Goal: Task Accomplishment & Management: Manage account settings

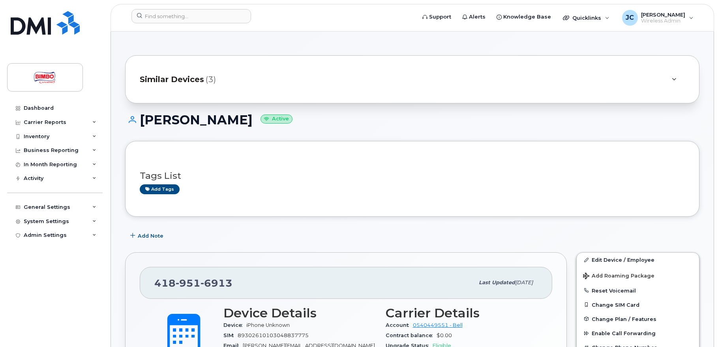
scroll to position [148, 0]
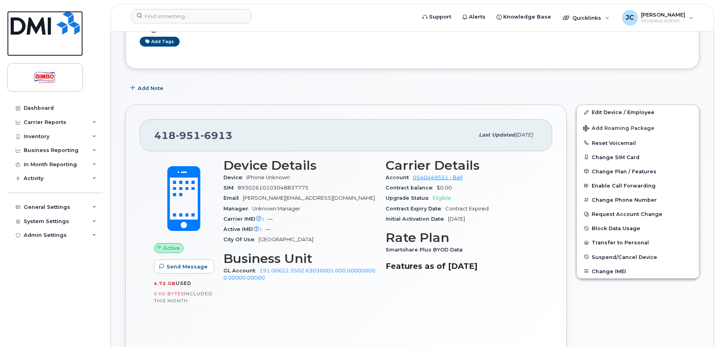
click at [20, 32] on img at bounding box center [45, 23] width 69 height 24
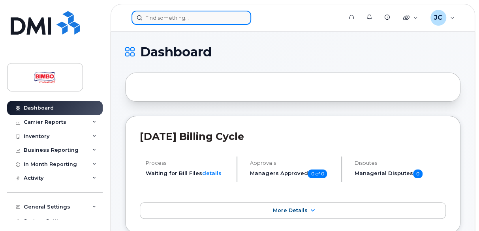
click at [177, 17] on input at bounding box center [191, 18] width 120 height 14
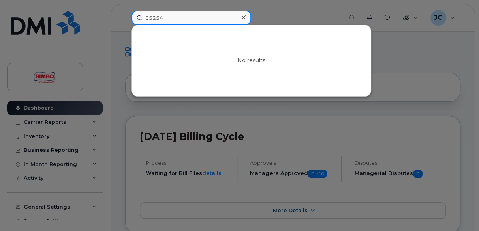
click at [176, 17] on input "35254" at bounding box center [191, 18] width 120 height 14
click at [201, 19] on input "35254886" at bounding box center [191, 18] width 120 height 14
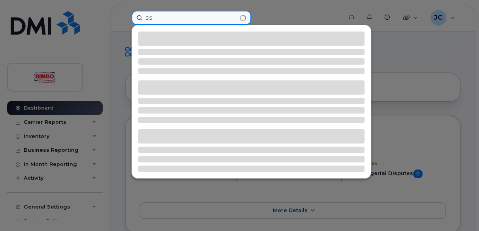
type input "3"
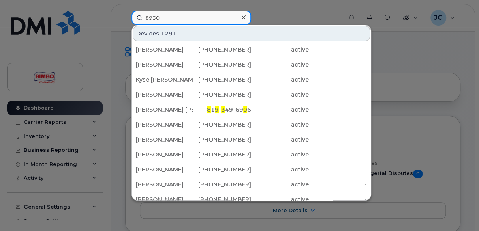
click at [178, 20] on input "8930" at bounding box center [191, 18] width 120 height 14
click at [206, 18] on input "89302610" at bounding box center [191, 18] width 120 height 14
click at [201, 15] on input "893026101030" at bounding box center [191, 18] width 120 height 14
click at [218, 12] on input "893026101030488" at bounding box center [191, 18] width 120 height 14
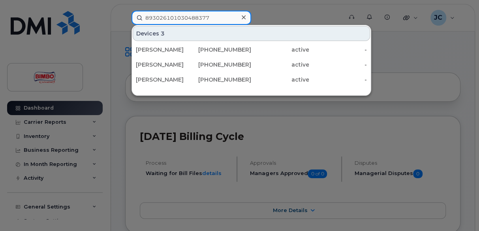
click at [220, 15] on input "893026101030488377" at bounding box center [191, 18] width 120 height 14
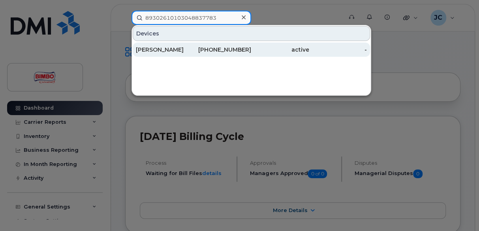
type input "89302610103048837783"
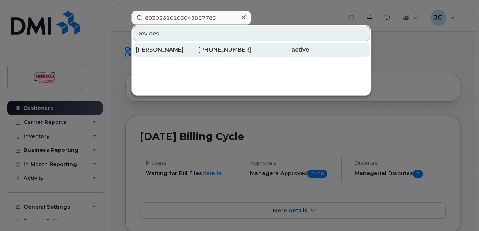
click at [156, 49] on div "[PERSON_NAME]" at bounding box center [165, 50] width 58 height 8
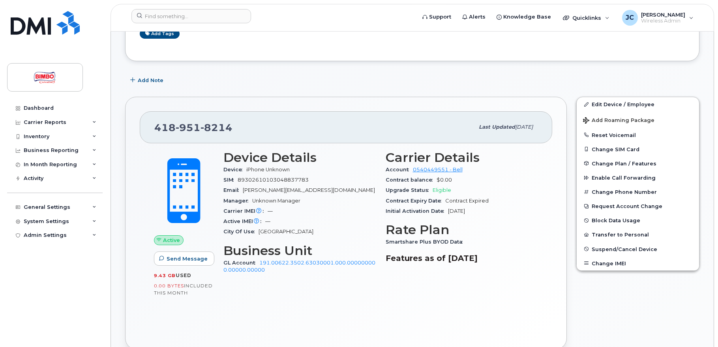
scroll to position [161, 0]
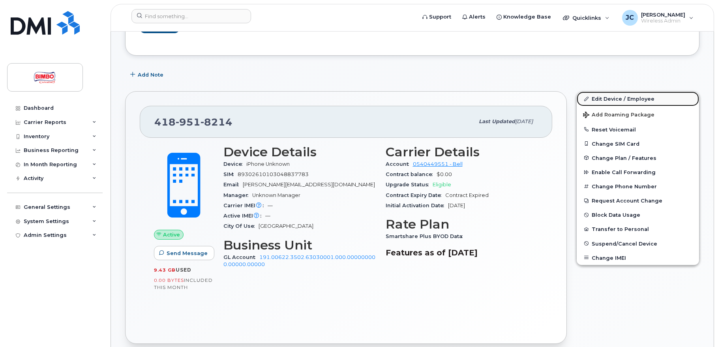
click at [606, 100] on link "Edit Device / Employee" at bounding box center [638, 99] width 122 height 14
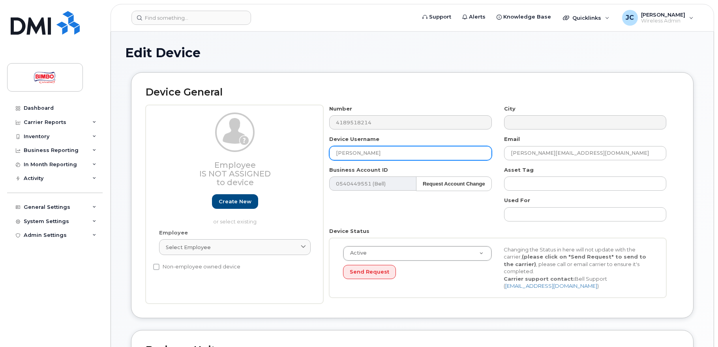
click at [386, 149] on input "[PERSON_NAME]" at bounding box center [410, 153] width 162 height 14
type input "Y"
click at [391, 159] on input "[PERSON_NAME]" at bounding box center [410, 153] width 162 height 14
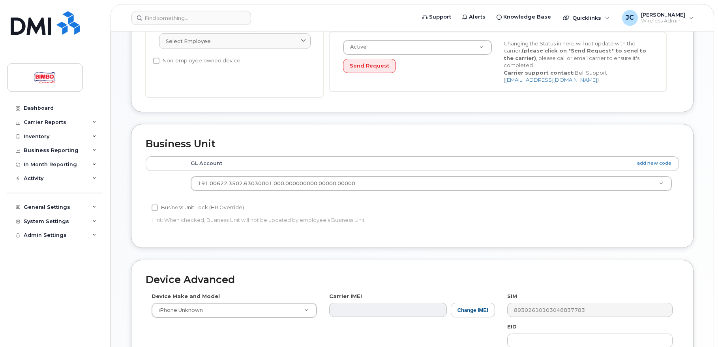
scroll to position [282, 0]
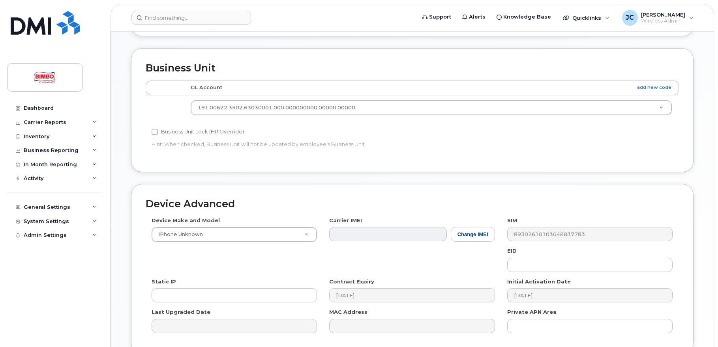
type input "[PERSON_NAME]"
click at [317, 229] on div "Device Make and Model iPhone Unknown Android TCL 502 Watch Apple Watch S9 41mm …" at bounding box center [235, 230] width 178 height 26
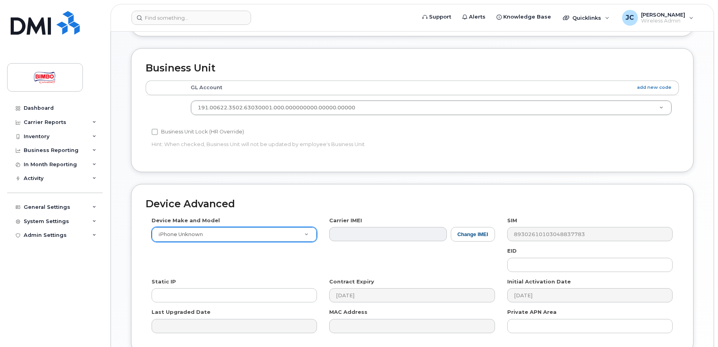
click at [309, 233] on body "Support Alerts Knowledge Base Quicklinks Suspend / Cancel Device Change SIM Car…" at bounding box center [359, 69] width 718 height 702
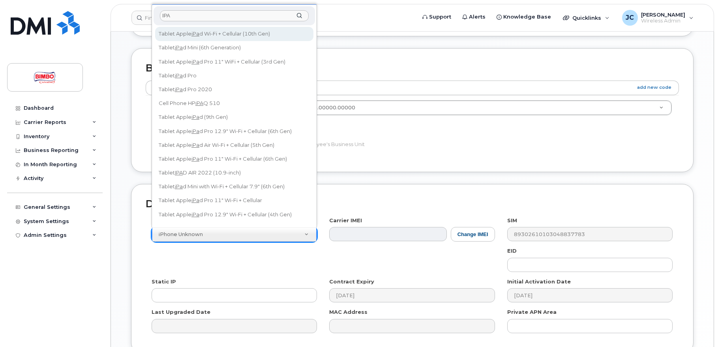
type input "IPAD"
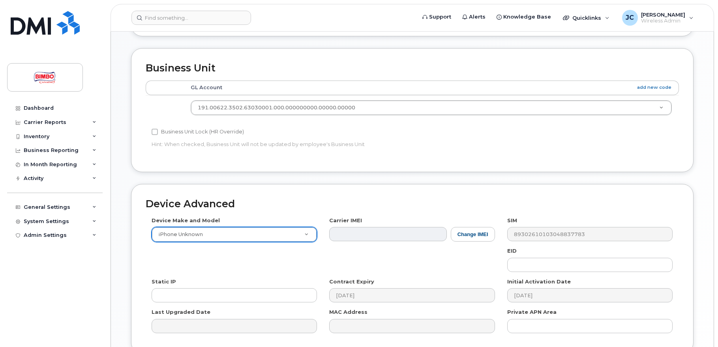
click at [378, 155] on body "Support Alerts Knowledge Base Quicklinks Suspend / Cancel Device Change SIM Car…" at bounding box center [359, 69] width 718 height 702
drag, startPoint x: 288, startPoint y: 234, endPoint x: 283, endPoint y: 237, distance: 5.3
click at [287, 234] on body "Support Alerts Knowledge Base Quicklinks Suspend / Cancel Device Change SIM Car…" at bounding box center [359, 69] width 718 height 702
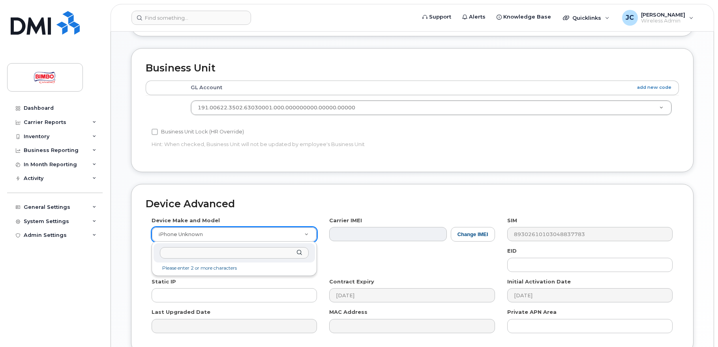
click at [250, 213] on body "Support Alerts Knowledge Base Quicklinks Suspend / Cancel Device Change SIM Car…" at bounding box center [359, 69] width 718 height 702
click at [220, 238] on body "Support Alerts Knowledge Base Quicklinks Suspend / Cancel Device Change SIM Car…" at bounding box center [359, 69] width 718 height 702
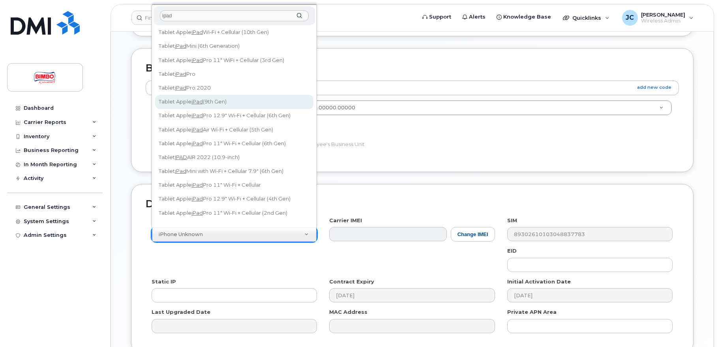
scroll to position [0, 0]
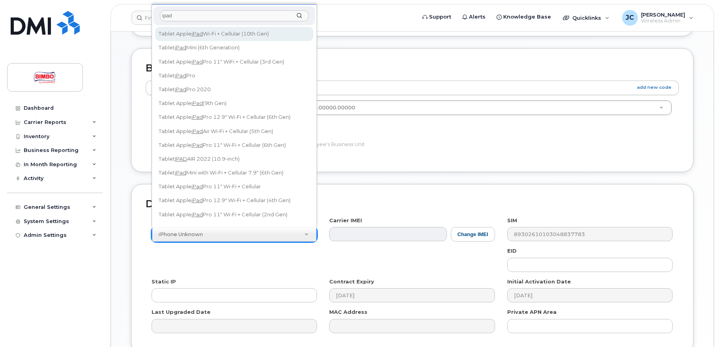
type input "ipad"
select select "3082"
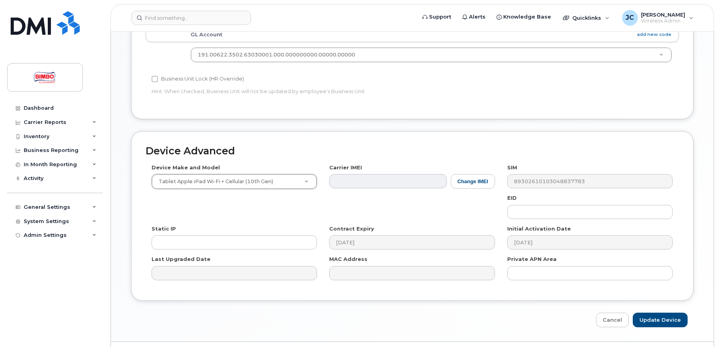
scroll to position [355, 0]
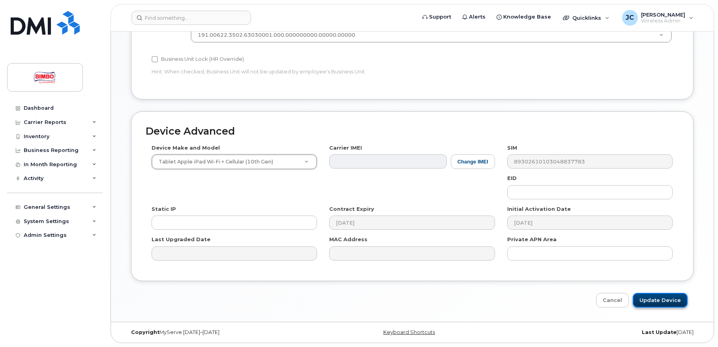
click at [652, 303] on input "Update Device" at bounding box center [660, 300] width 55 height 15
type input "Saving..."
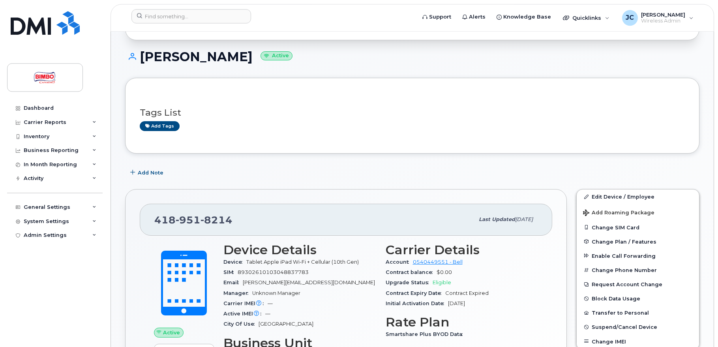
scroll to position [81, 0]
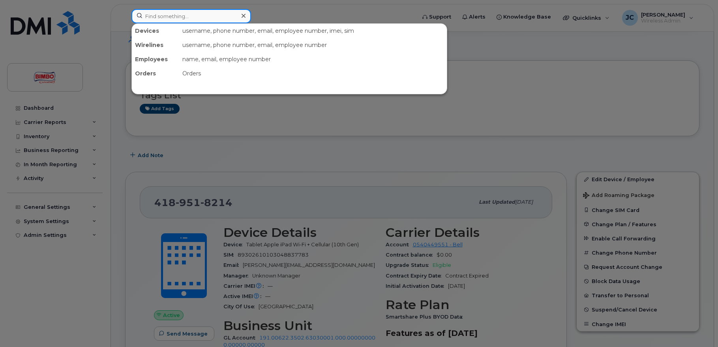
click at [199, 21] on input at bounding box center [191, 16] width 120 height 14
paste input "GCGVD74DHLFD"
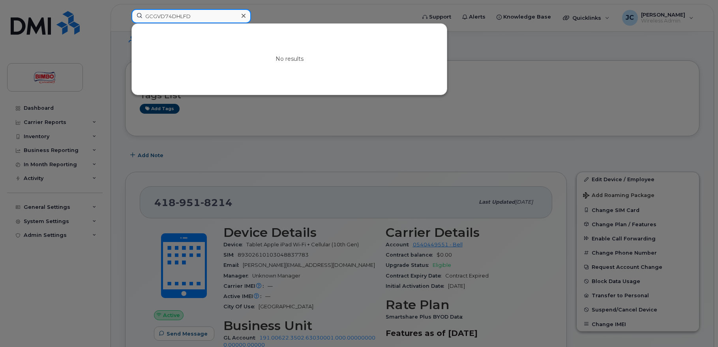
type input "GCGVD74DHLFD"
click at [298, 13] on div at bounding box center [359, 173] width 718 height 347
